Goal: Task Accomplishment & Management: Use online tool/utility

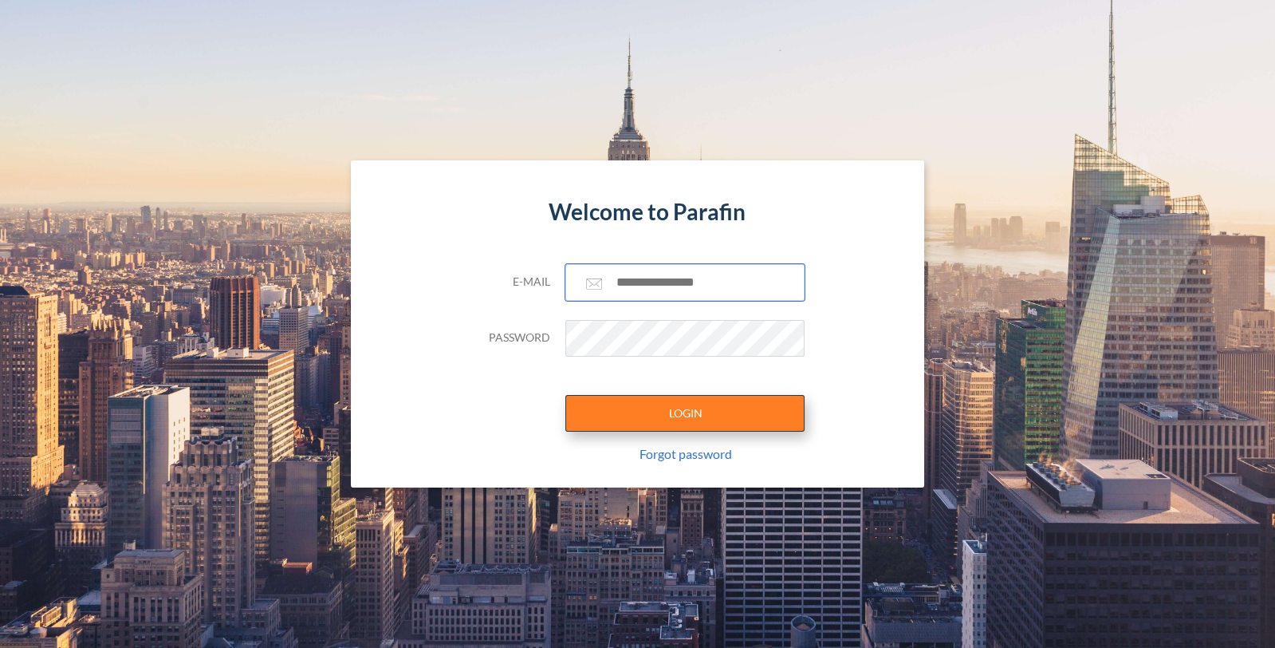
type input "**********"
click at [675, 415] on button "LOGIN" at bounding box center [684, 413] width 239 height 37
type input "**********"
